Goal: Task Accomplishment & Management: Use online tool/utility

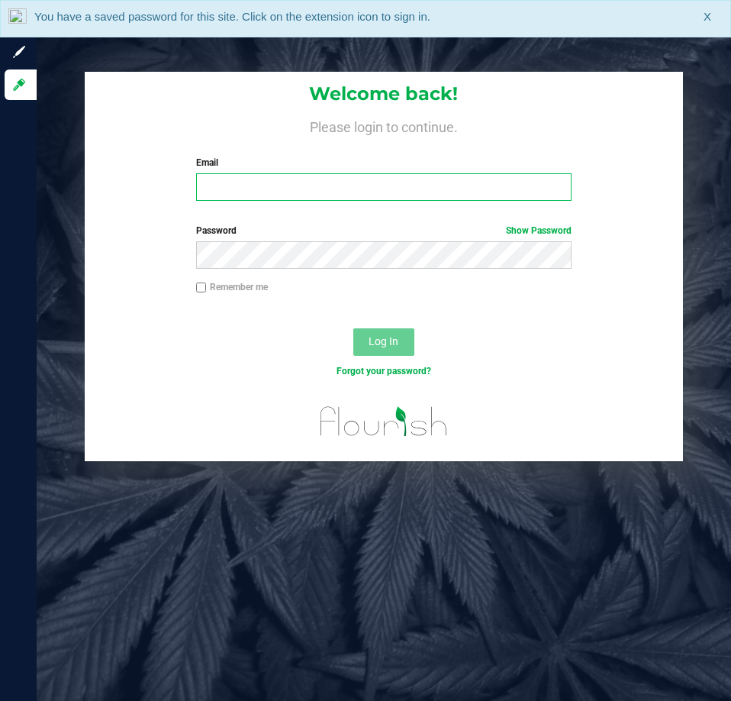
click at [307, 183] on input "Email" at bounding box center [384, 186] width 376 height 27
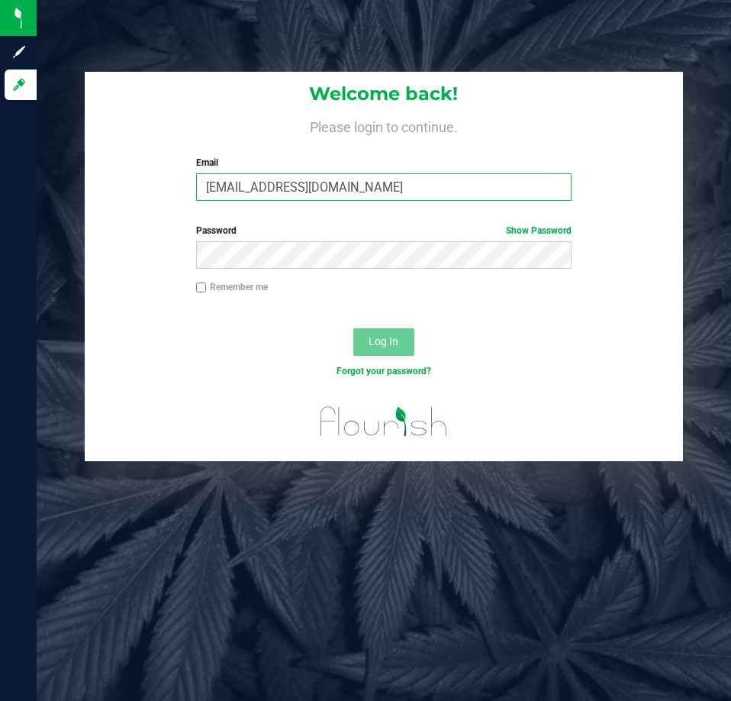
type input "[EMAIL_ADDRESS][DOMAIN_NAME]"
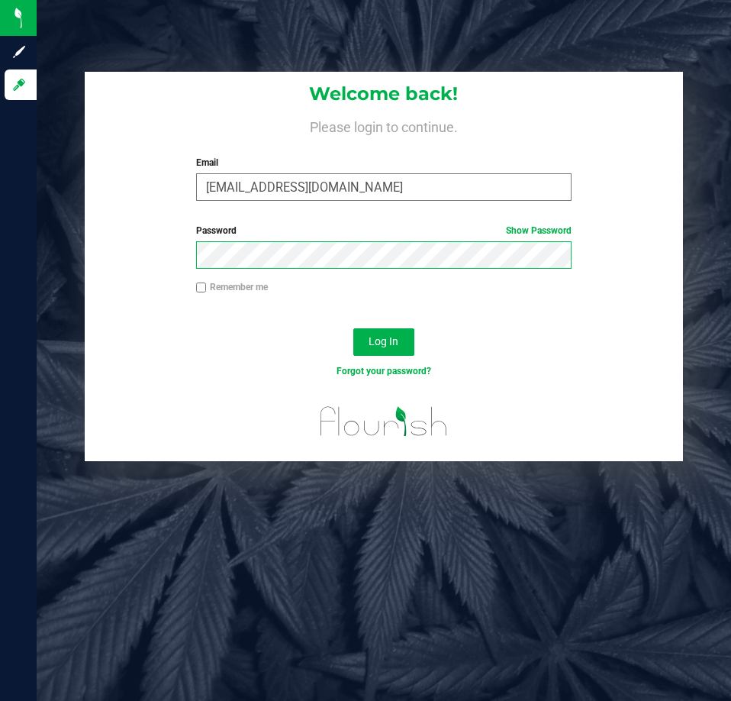
click at [353, 328] on button "Log In" at bounding box center [383, 341] width 61 height 27
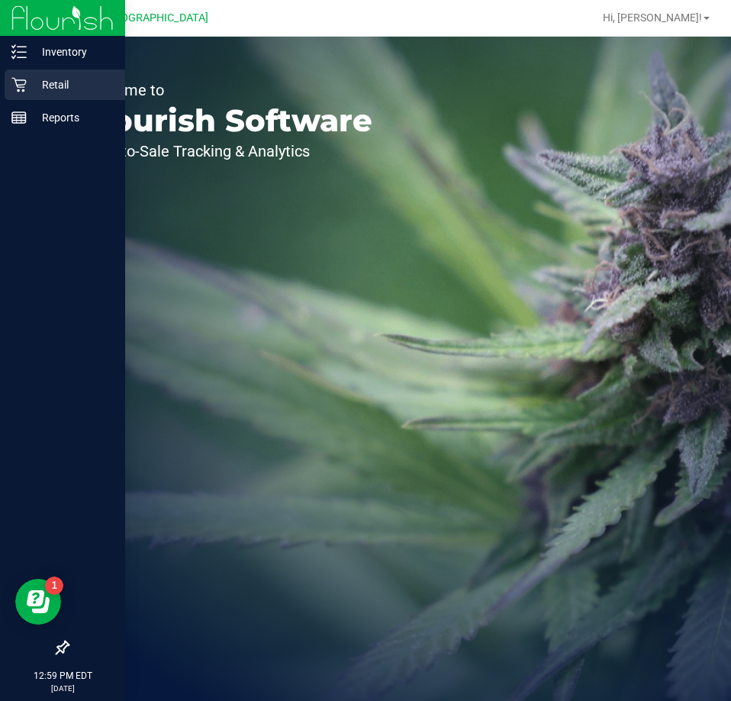
click at [73, 85] on p "Retail" at bounding box center [73, 85] width 92 height 18
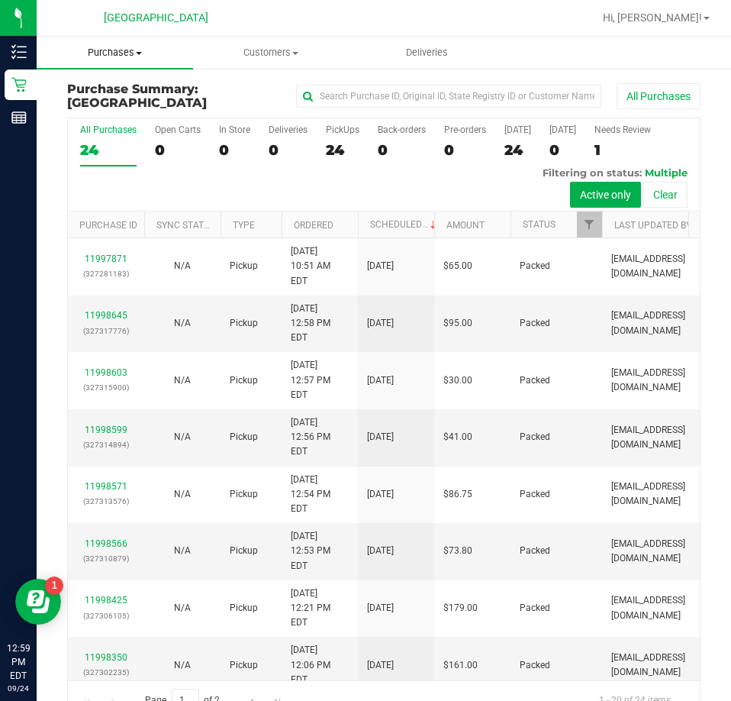
click at [125, 57] on span "Purchases" at bounding box center [115, 53] width 157 height 14
click at [98, 107] on span "Fulfillment" at bounding box center [84, 110] width 95 height 13
